Goal: Task Accomplishment & Management: Manage account settings

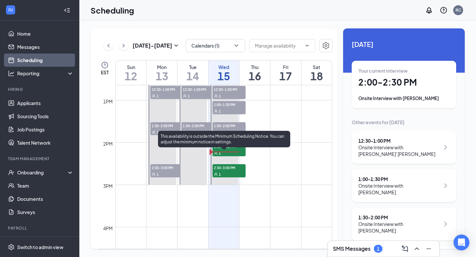
scroll to position [536, 0]
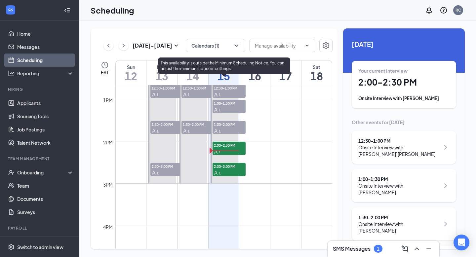
click at [231, 146] on span "2:00-2:30 PM" at bounding box center [229, 145] width 33 height 7
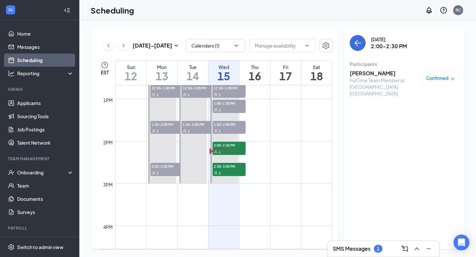
click at [439, 80] on span "Confirmed" at bounding box center [437, 78] width 22 height 7
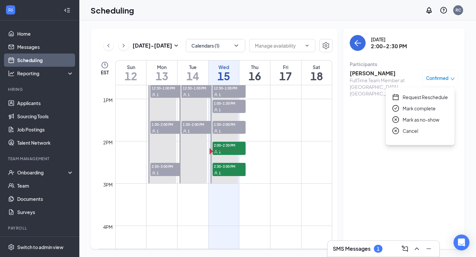
click at [414, 110] on span "Mark complete" at bounding box center [419, 108] width 33 height 7
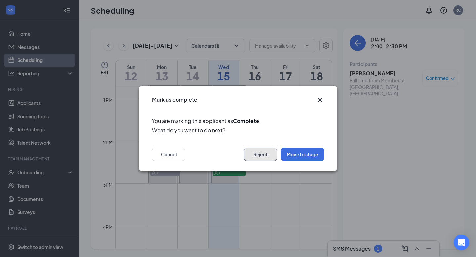
click at [261, 156] on button "Reject" at bounding box center [260, 154] width 33 height 13
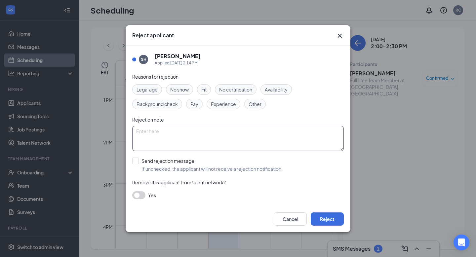
click at [148, 135] on textarea at bounding box center [238, 138] width 212 height 25
type textarea "S"
type textarea "Position has already been filled"
click at [321, 217] on button "Reject" at bounding box center [327, 219] width 33 height 13
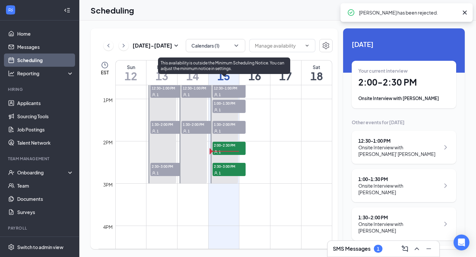
click at [230, 169] on span "2:30-3:00 PM" at bounding box center [229, 166] width 33 height 7
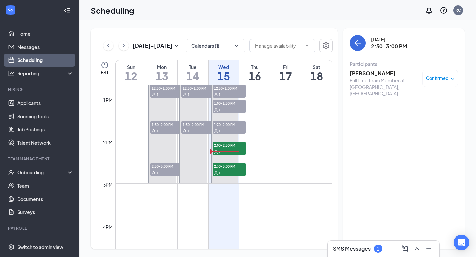
click at [358, 75] on h3 "[PERSON_NAME]" at bounding box center [384, 73] width 69 height 7
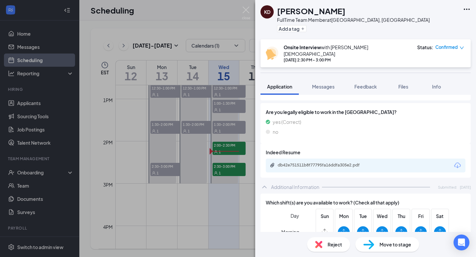
scroll to position [90, 0]
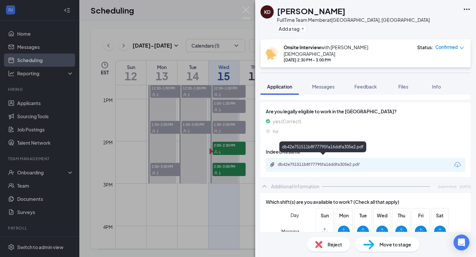
click at [295, 162] on div "db42e751511b8f77795fa16ddfa305e2.pdf" at bounding box center [324, 164] width 93 height 5
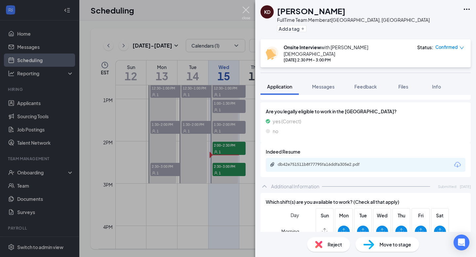
click at [245, 10] on img at bounding box center [246, 13] width 8 height 13
